Goal: Transaction & Acquisition: Purchase product/service

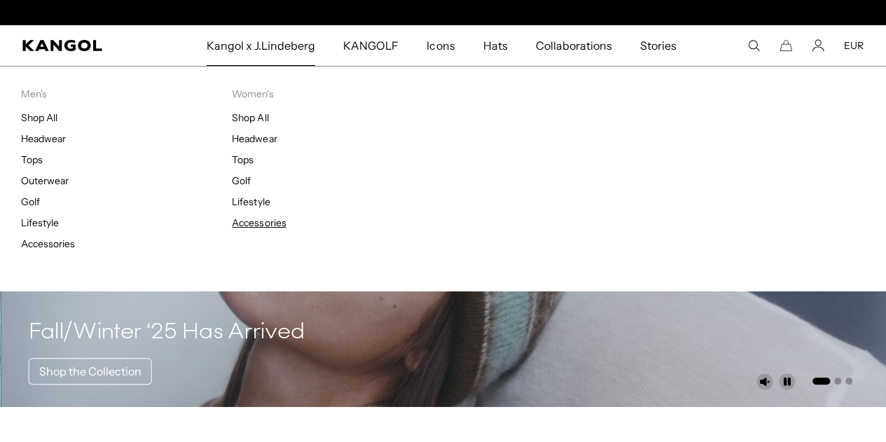
scroll to position [0, 289]
click at [267, 220] on link "Accessories" at bounding box center [259, 222] width 54 height 13
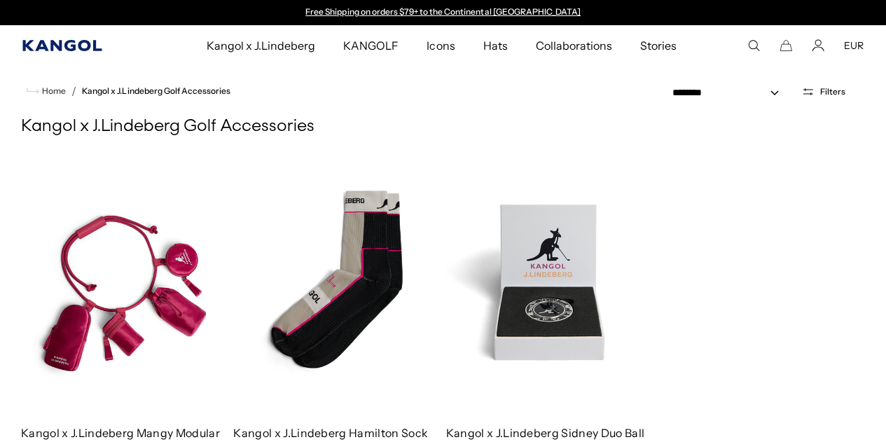
click at [59, 47] on icon "Kangol" at bounding box center [61, 45] width 79 height 11
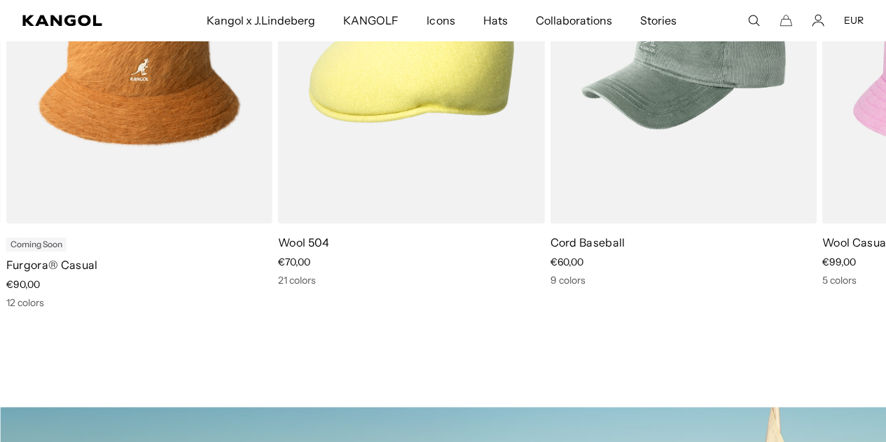
scroll to position [0, 289]
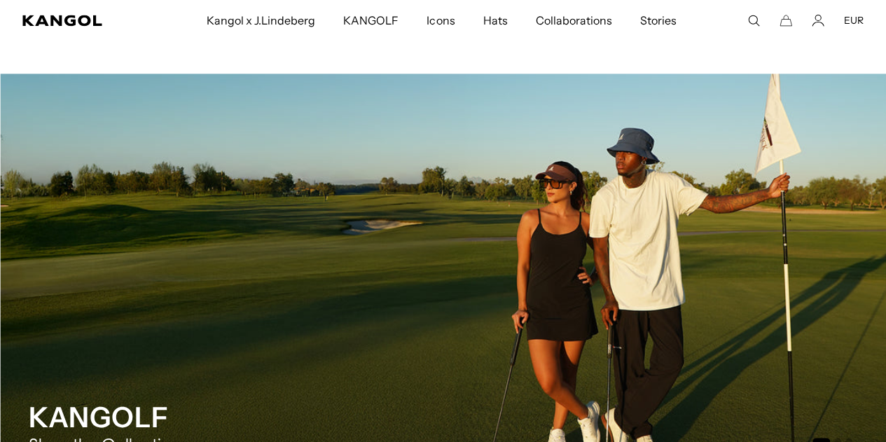
drag, startPoint x: 892, startPoint y: 23, endPoint x: 896, endPoint y: 169, distance: 145.7
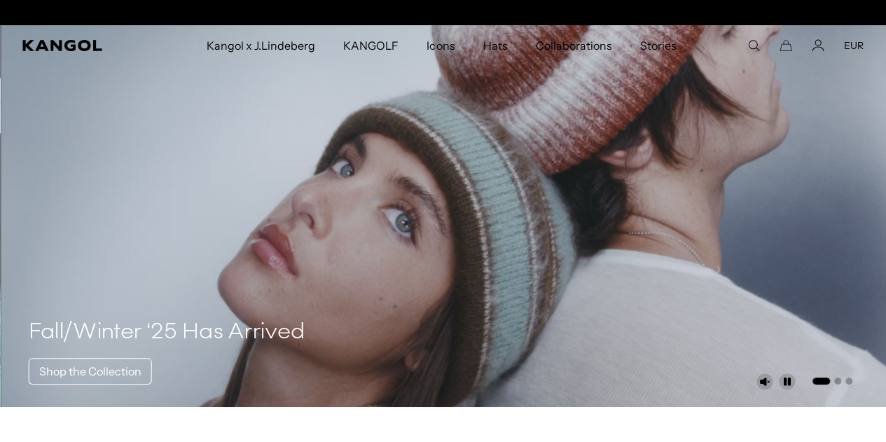
scroll to position [0, 0]
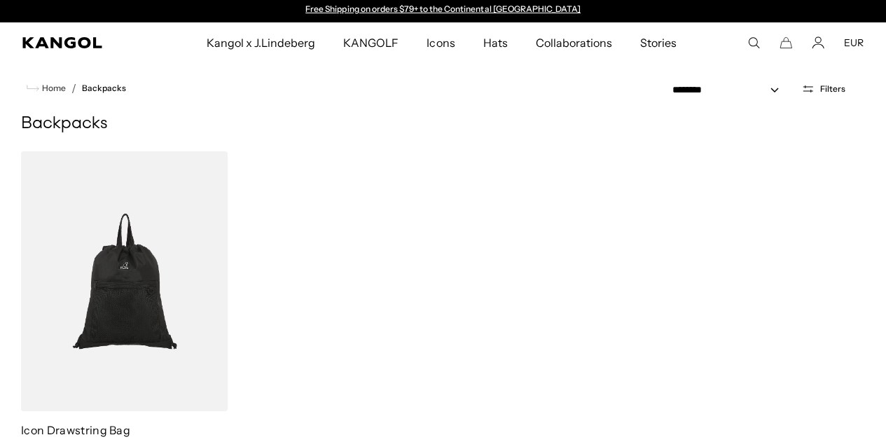
scroll to position [28, 0]
